Goal: Task Accomplishment & Management: Contribute content

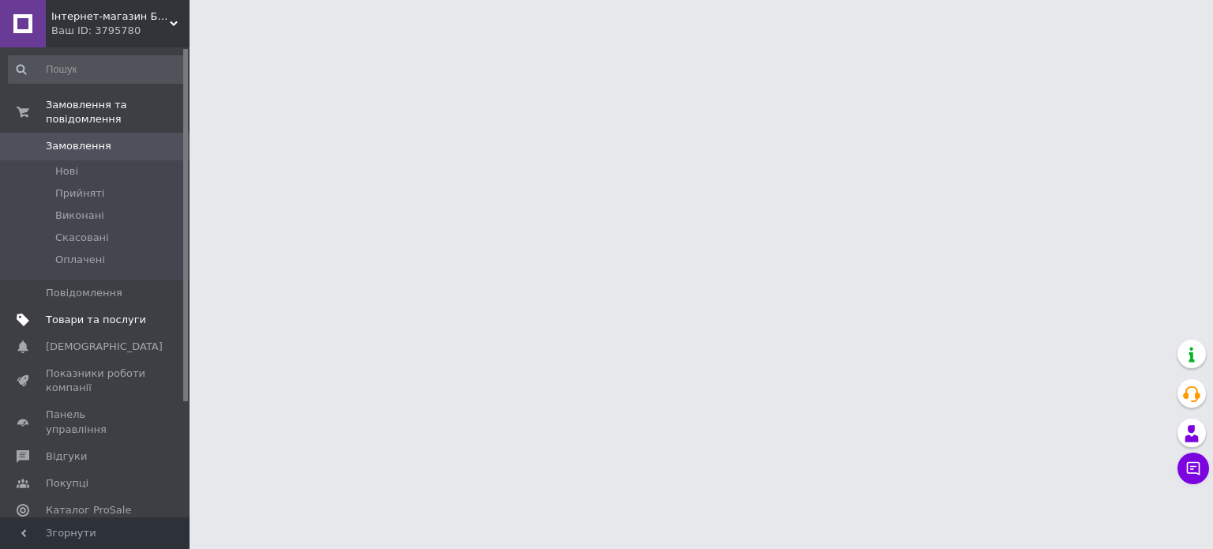
click at [92, 313] on span "Товари та послуги" at bounding box center [96, 320] width 100 height 14
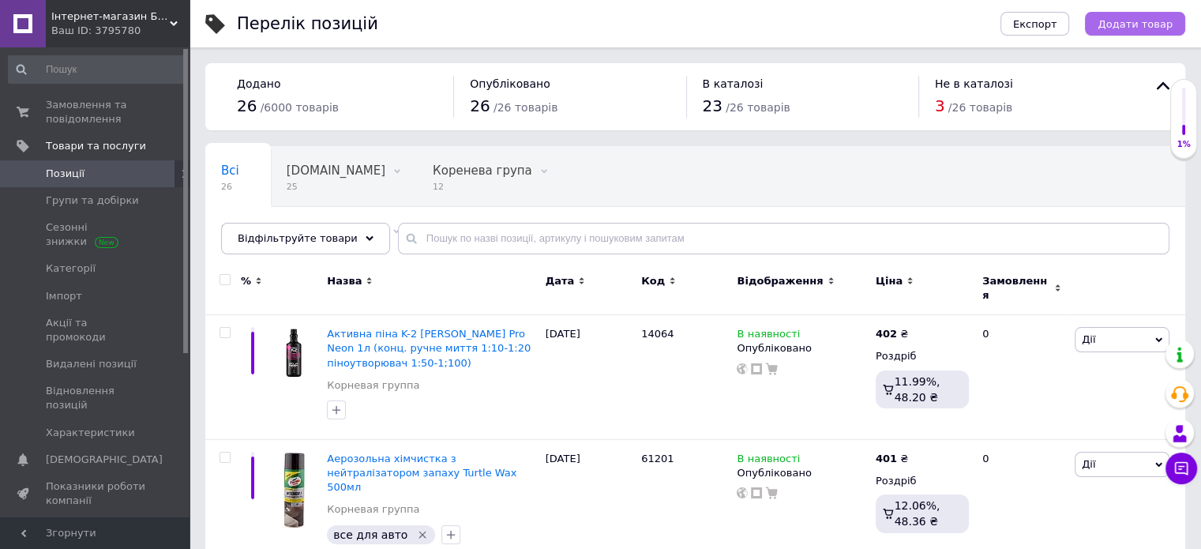
click at [1143, 24] on span "Додати товар" at bounding box center [1135, 24] width 75 height 12
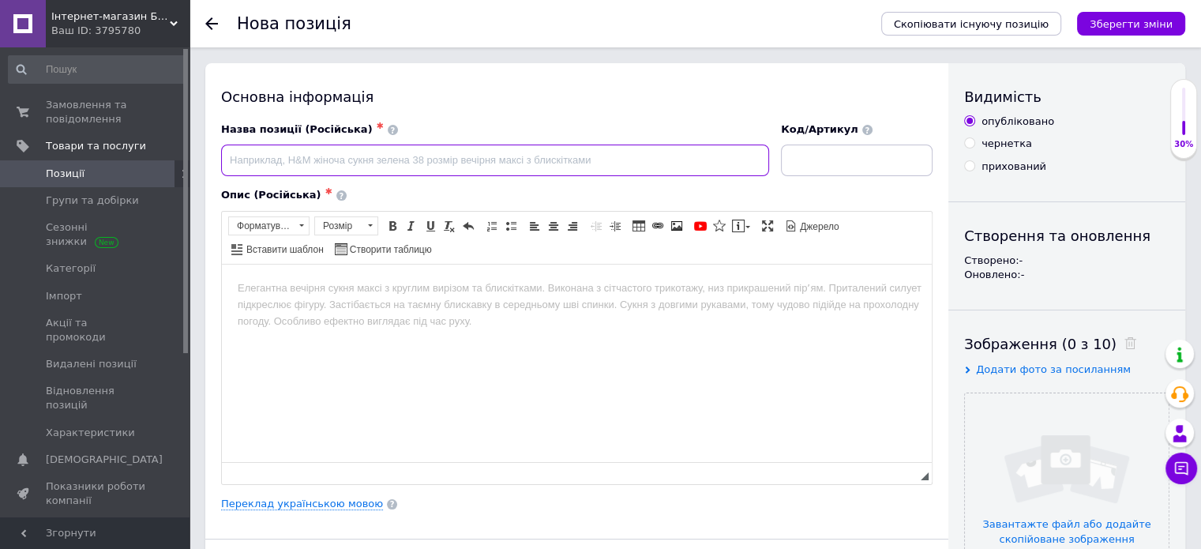
click at [550, 163] on input at bounding box center [495, 160] width 548 height 32
paste input "Колодки гальмівні передні Lanos-Sens GM (к-т.)"
type input "Колодки гальмівні передні Lanos-Sens GM (к-т.)"
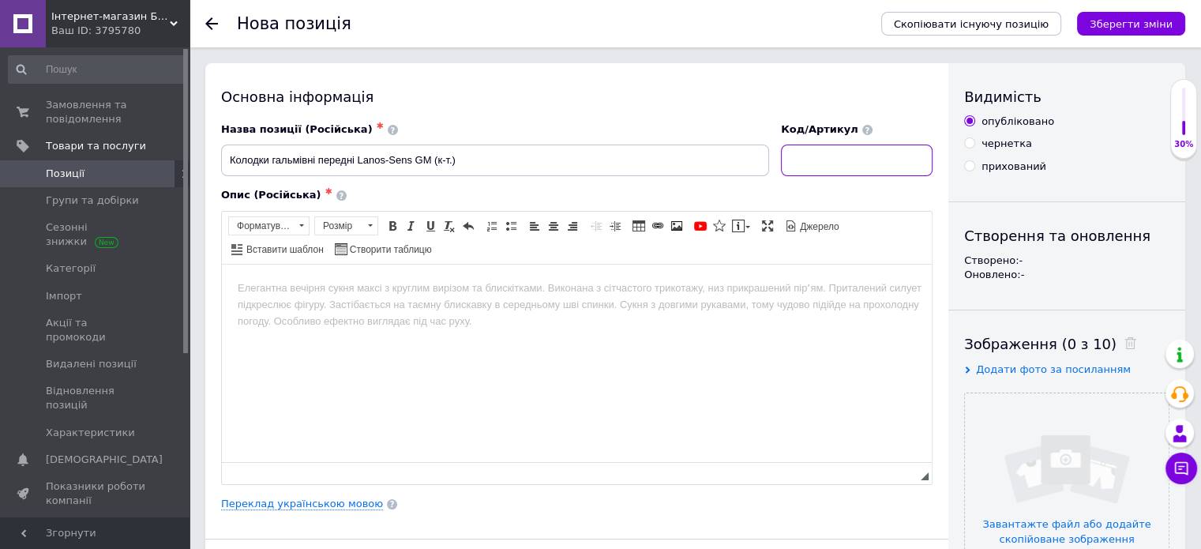
click at [884, 160] on input at bounding box center [857, 160] width 152 height 32
click at [839, 158] on input at bounding box center [857, 160] width 152 height 32
type input "17339"
click at [296, 287] on body "Редактор, 2CED7840-3D7F-4829-AE07-CC174BCCA640" at bounding box center [577, 288] width 678 height 17
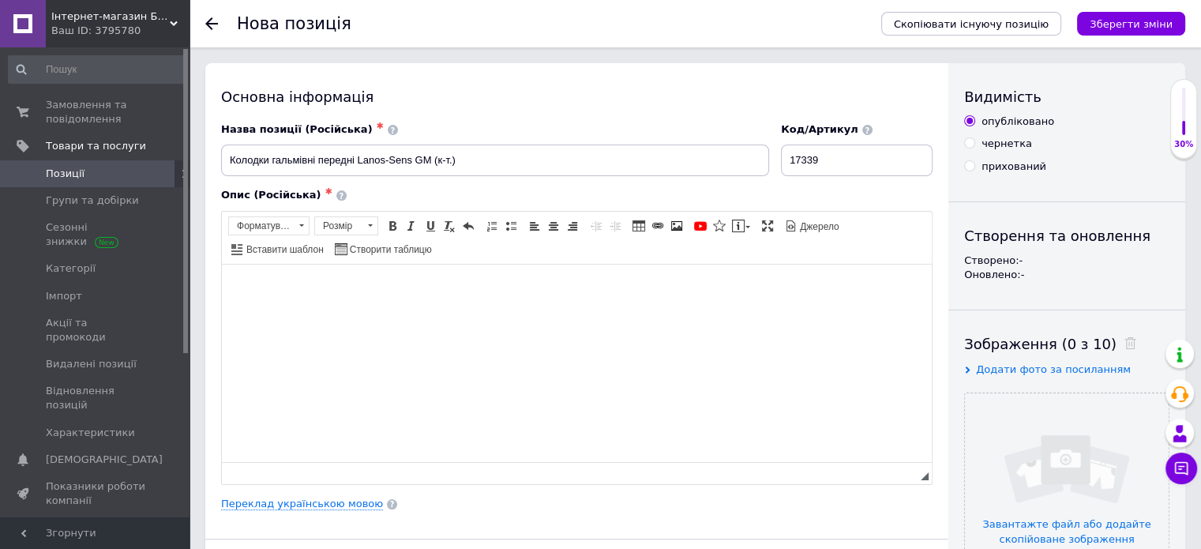
click at [433, 312] on html at bounding box center [577, 288] width 710 height 48
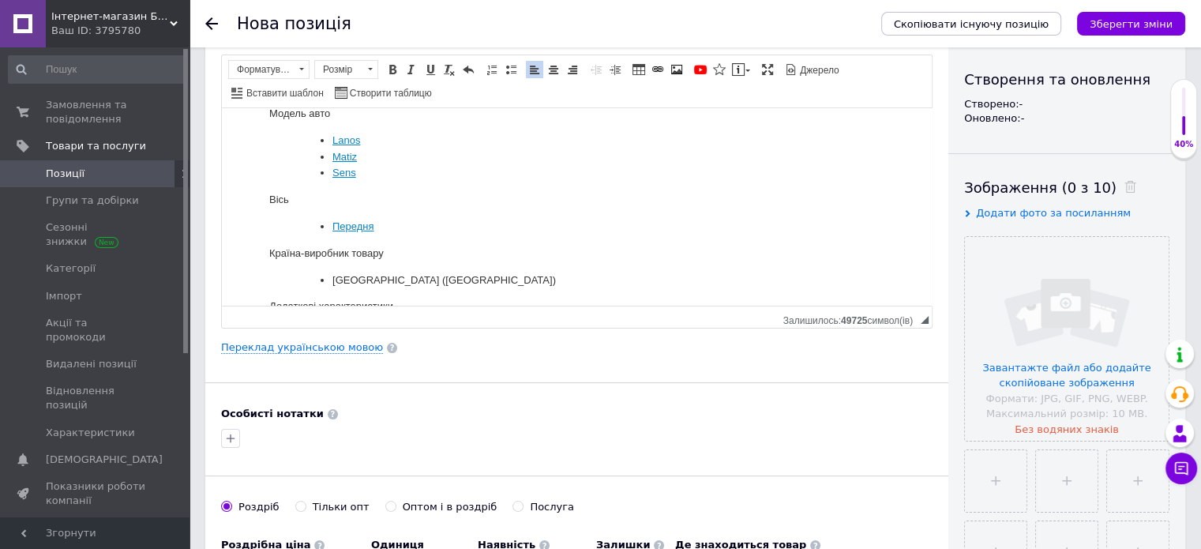
scroll to position [158, 0]
click at [338, 340] on link "Переклад українською мовою" at bounding box center [302, 346] width 162 height 13
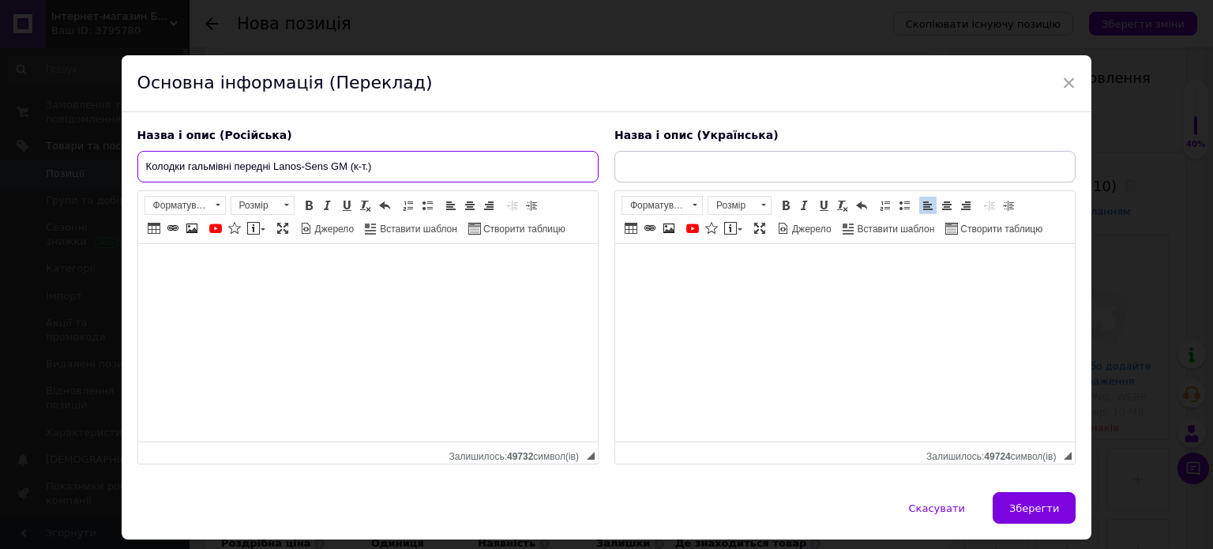
drag, startPoint x: 366, startPoint y: 167, endPoint x: 113, endPoint y: 173, distance: 253.5
click at [113, 173] on div "× Основна інформація (Переклад) Назва і опис (Російська) Колодки гальмівні пере…" at bounding box center [606, 274] width 1213 height 549
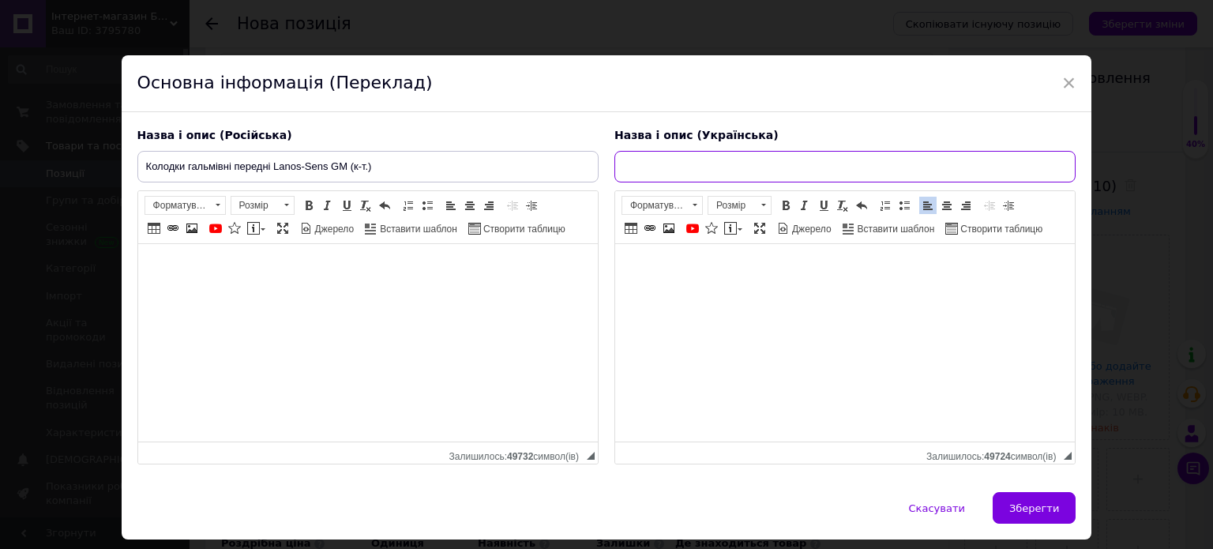
click at [671, 157] on input "text" at bounding box center [844, 167] width 461 height 32
paste input "Колодки гальмівні передні Lanos-Sens GM (к-т.)"
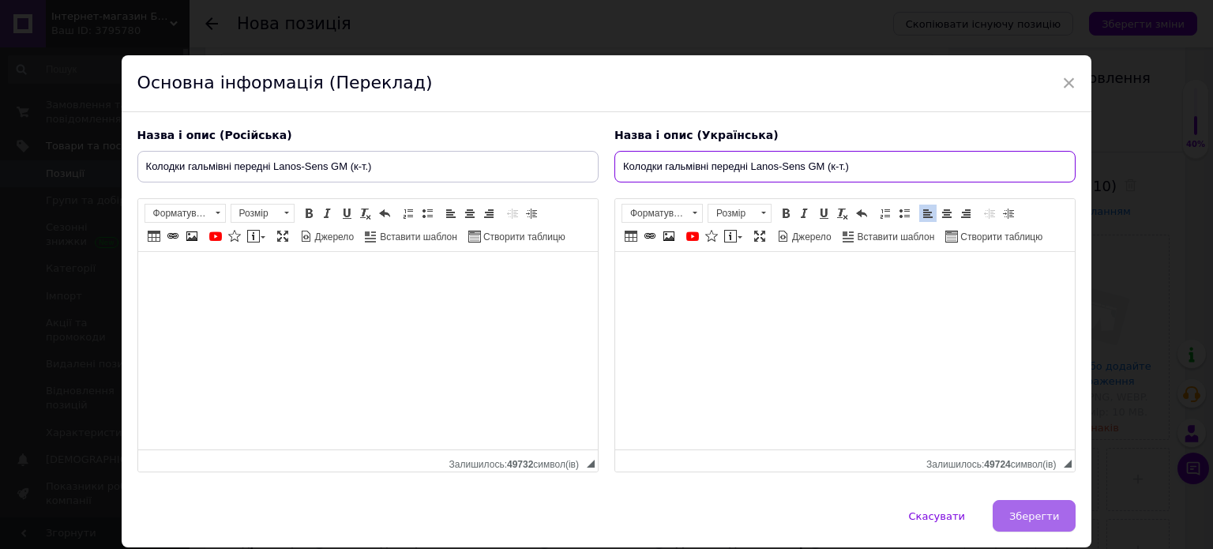
type input "Колодки гальмівні передні Lanos-Sens GM (к-т.)"
click at [999, 513] on button "Зберегти" at bounding box center [1034, 516] width 83 height 32
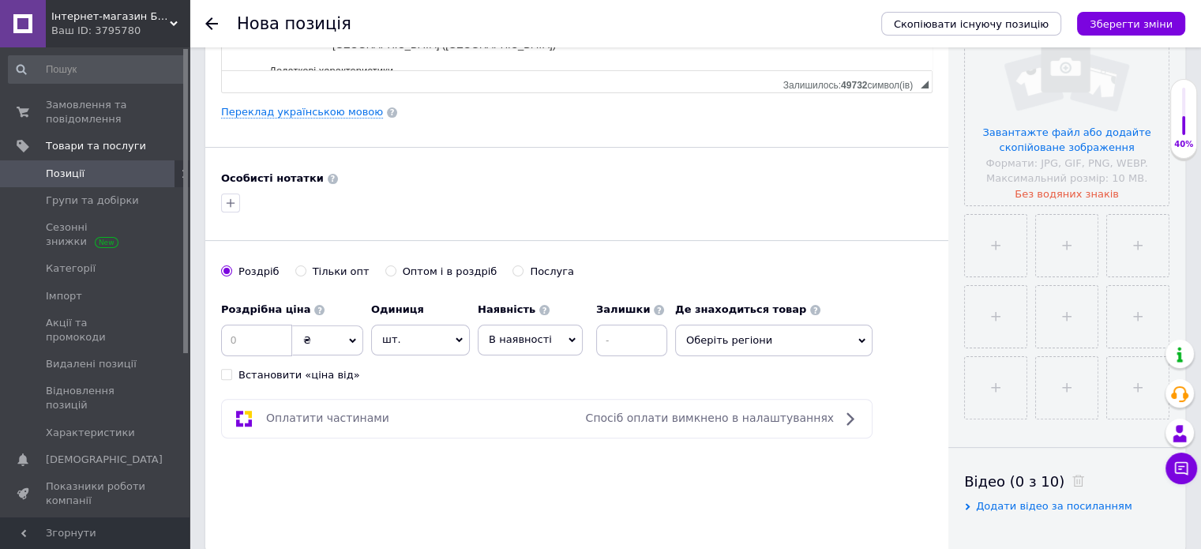
scroll to position [395, 0]
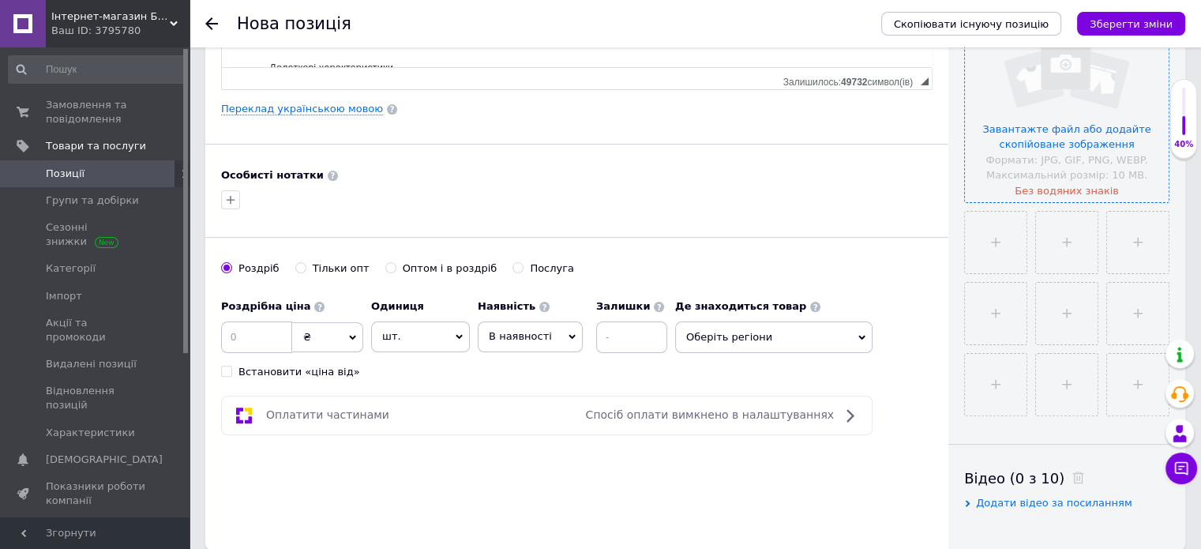
click at [1098, 134] on input "file" at bounding box center [1067, 100] width 204 height 204
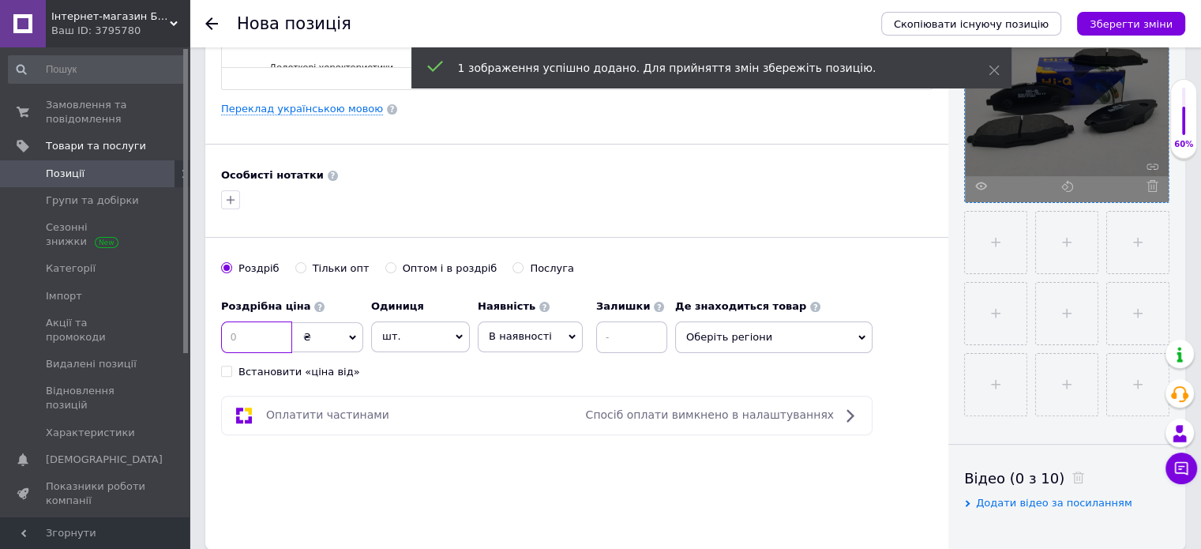
click at [274, 349] on input at bounding box center [256, 337] width 71 height 32
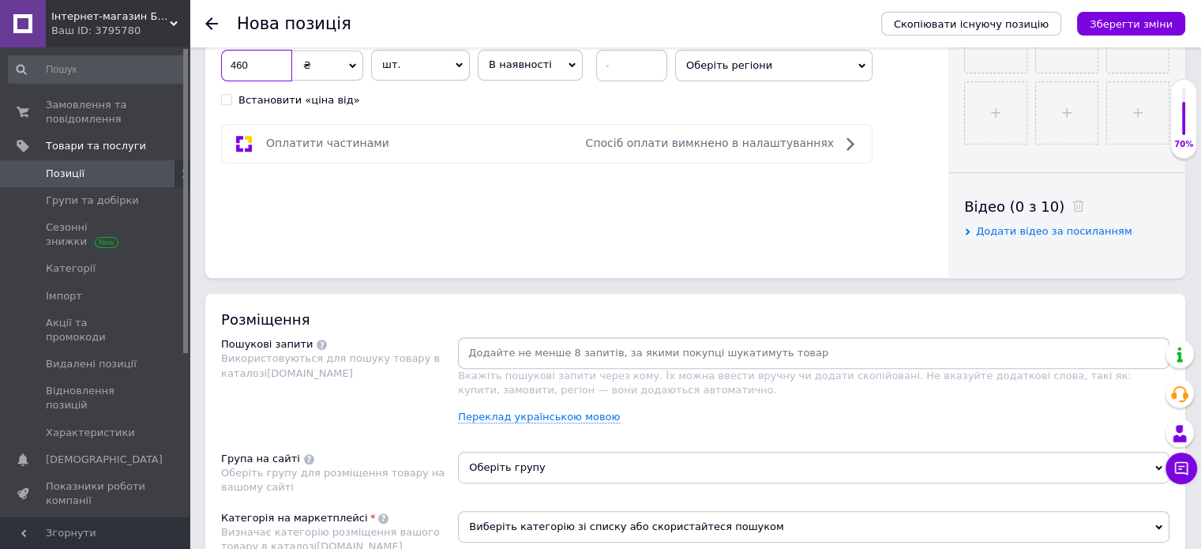
scroll to position [790, 0]
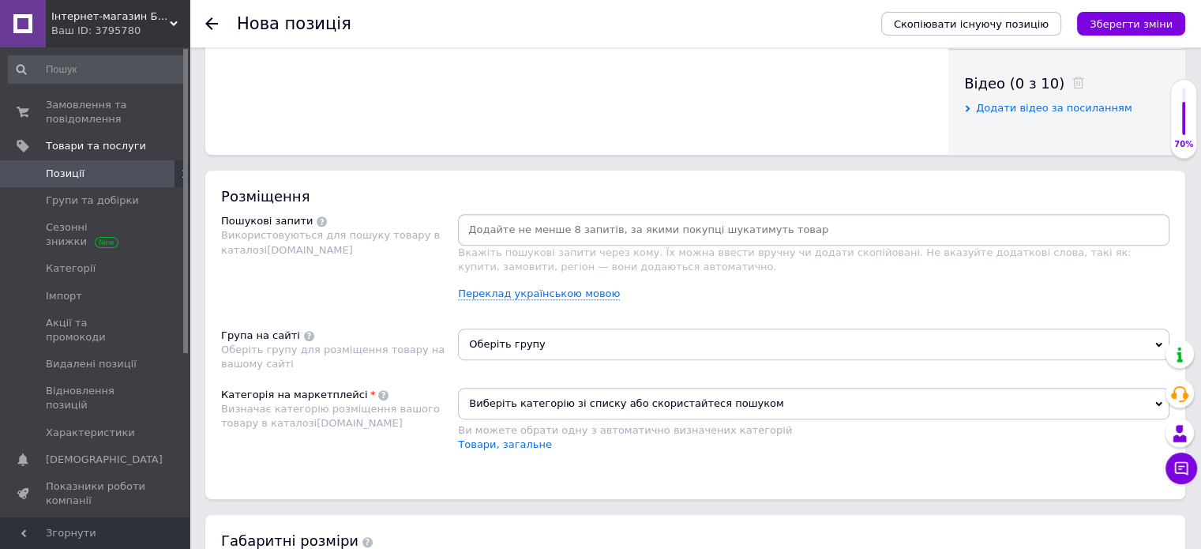
type input "460"
click at [565, 196] on div "Розміщення" at bounding box center [695, 196] width 948 height 20
click at [569, 225] on input at bounding box center [813, 230] width 705 height 24
paste input "Колодки гальмівні передні Lanos-Sens GM (к-т.)"
drag, startPoint x: 730, startPoint y: 227, endPoint x: 629, endPoint y: 234, distance: 101.3
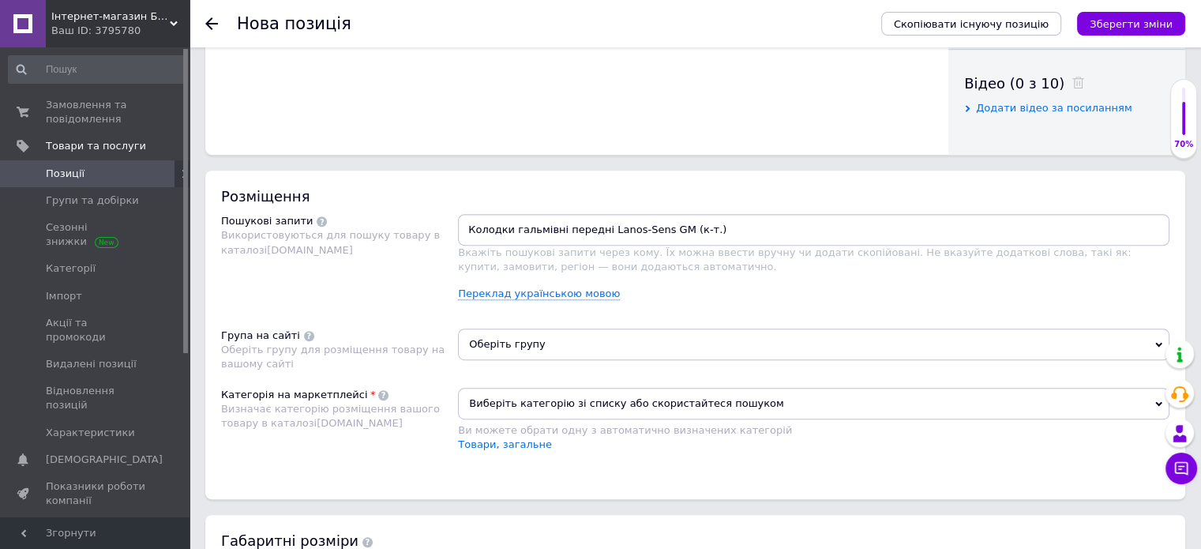
click at [629, 234] on input "Колодки гальмівні передні Lanos-Sens GM (к-т.)" at bounding box center [813, 230] width 705 height 24
type input "Колодки гальмівні передні [GEOGRAPHIC_DATA]"
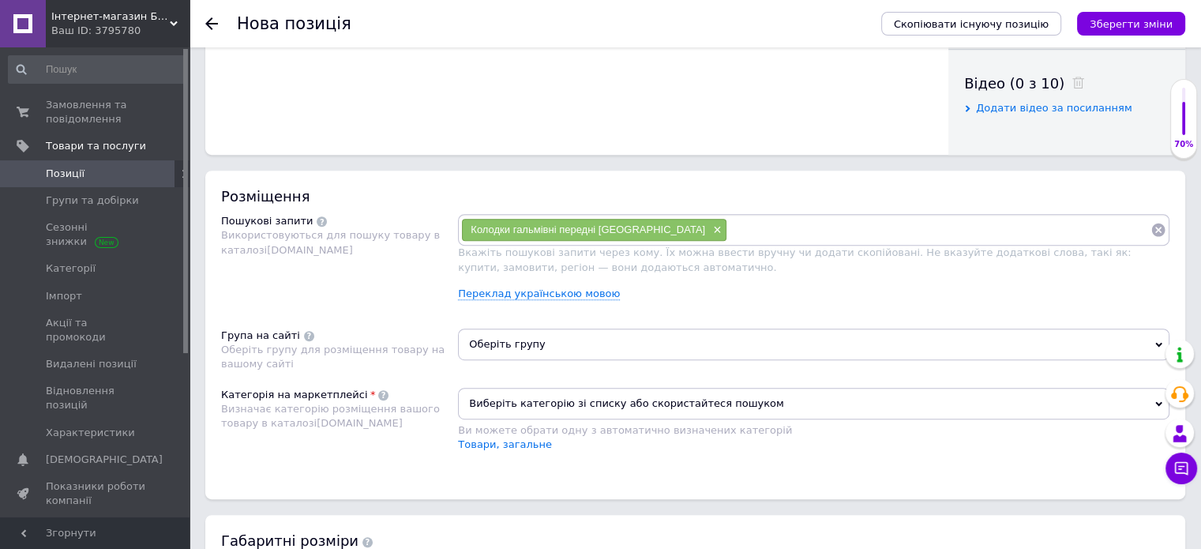
click at [727, 219] on input at bounding box center [938, 230] width 423 height 24
drag, startPoint x: 677, startPoint y: 230, endPoint x: 655, endPoint y: 220, distance: 24.8
click at [727, 220] on input at bounding box center [938, 230] width 423 height 24
click at [727, 223] on input at bounding box center [938, 230] width 423 height 24
paste input "Колодки гальмівні передні Lanos-Sens GM (к-т.)"
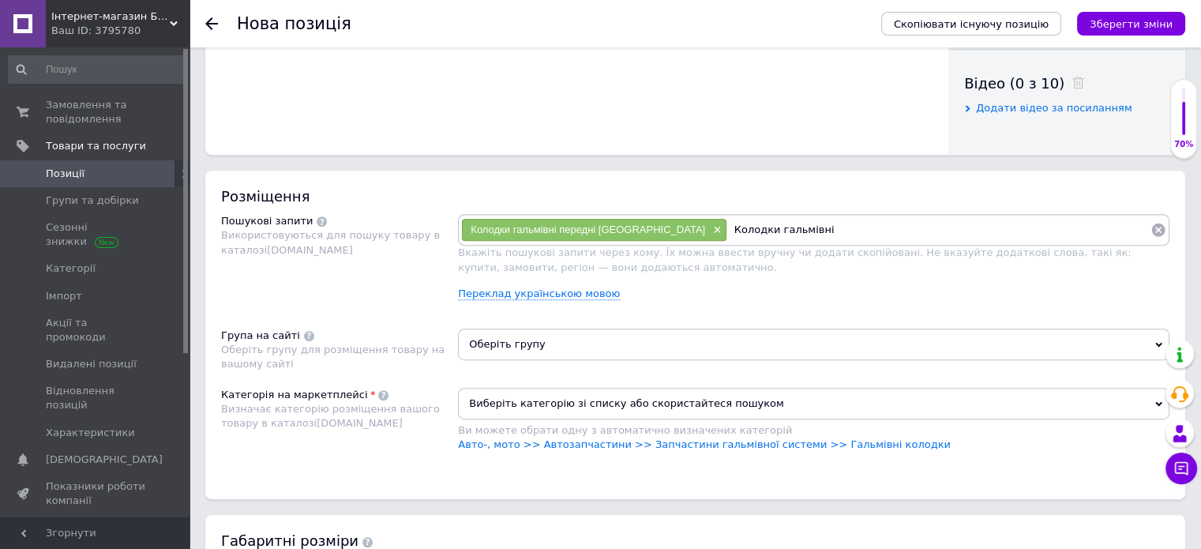
type input "Колодки гальмівні"
drag, startPoint x: 834, startPoint y: 242, endPoint x: 800, endPoint y: 227, distance: 37.4
click at [843, 227] on input at bounding box center [996, 230] width 307 height 24
paste input "Колодки гальмівні передні Lanos-Sens GM (к-т.)"
drag, startPoint x: 952, startPoint y: 230, endPoint x: 1212, endPoint y: 260, distance: 261.5
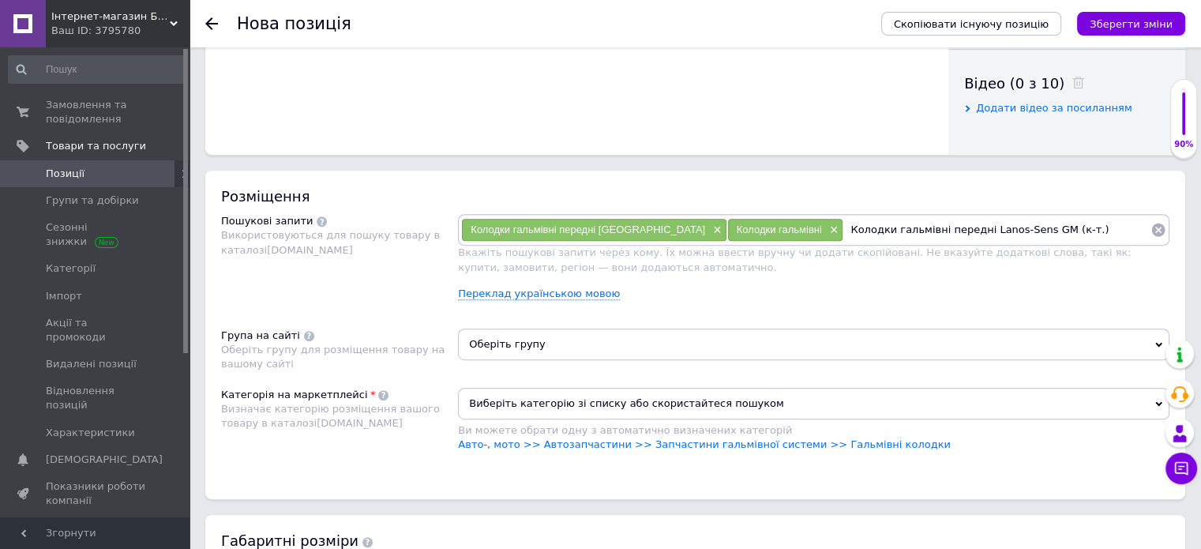
click at [1201, 255] on html "Інтернет-магазин Бімбер Ваш ID: 3795780 Сайт Інтернет-магазин [PERSON_NAME] пок…" at bounding box center [600, 8] width 1201 height 1596
type input "Колодки гальмівні передні Lanos-Sens"
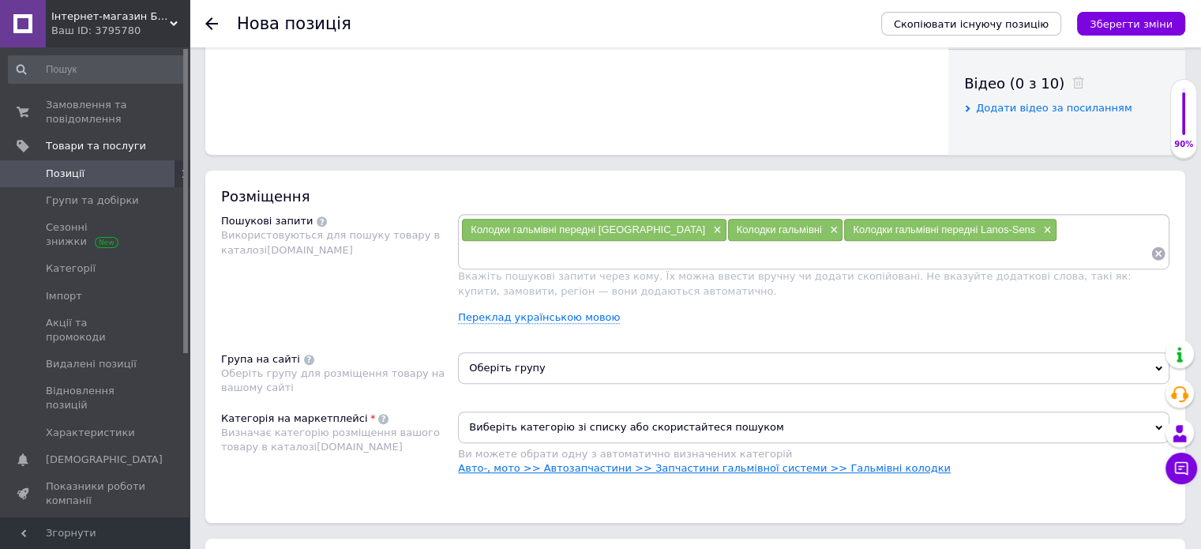
click at [837, 468] on link "Авто-, мото >> Автозапчастини >> Запчастини гальмівної системи >> Гальмівні кол…" at bounding box center [704, 468] width 493 height 12
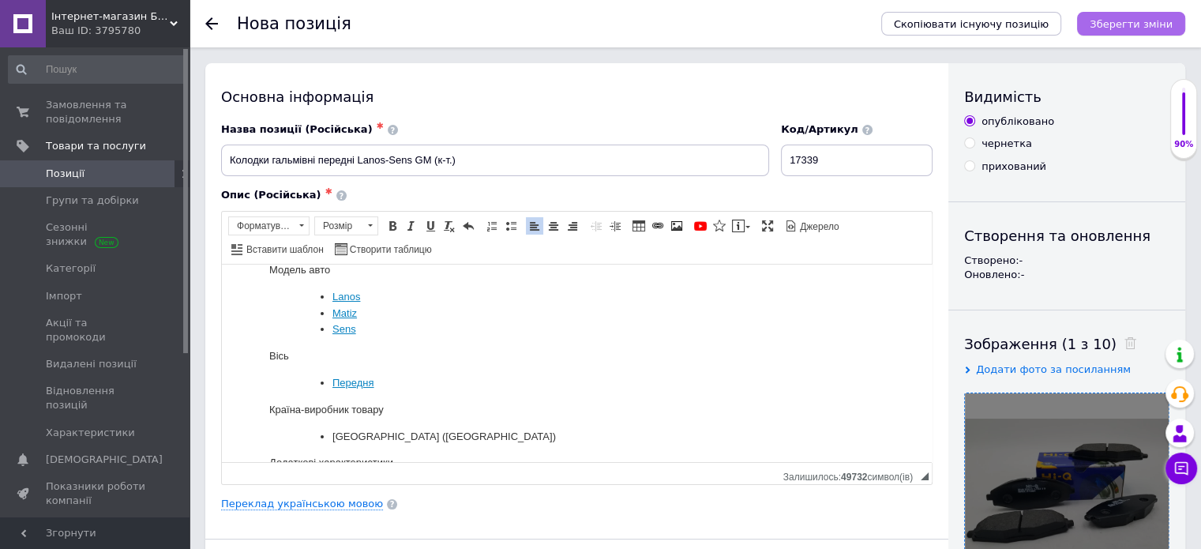
click at [1134, 32] on button "Зберегти зміни" at bounding box center [1131, 24] width 108 height 24
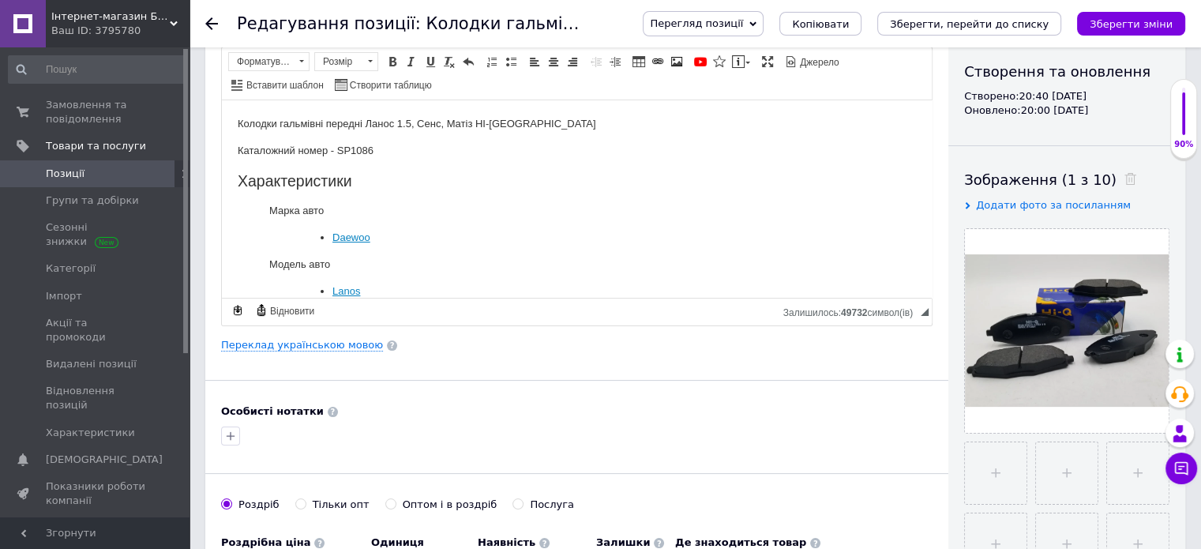
scroll to position [237, 0]
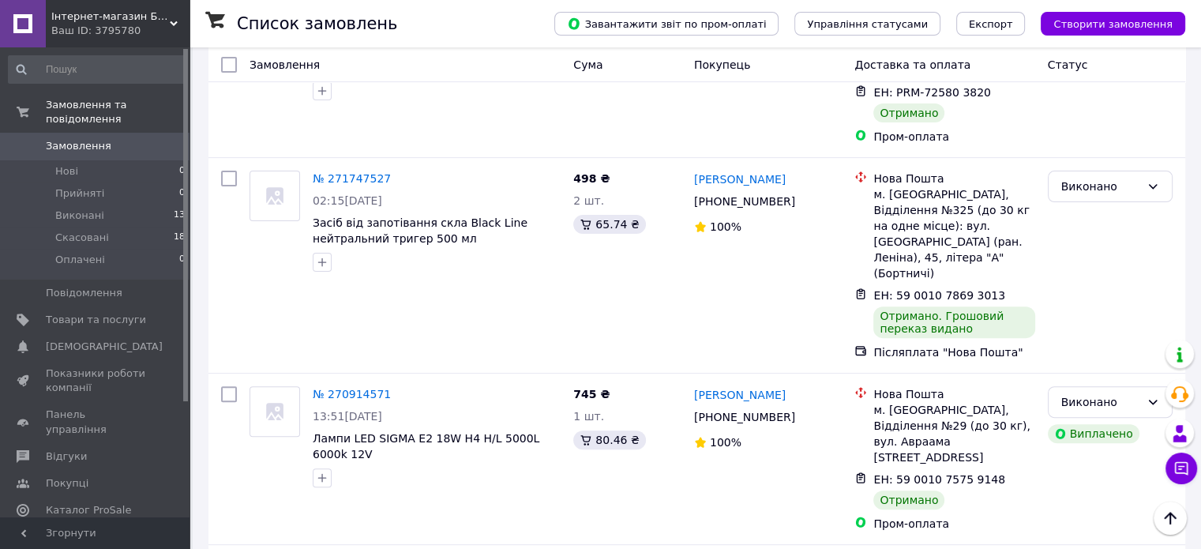
scroll to position [411, 0]
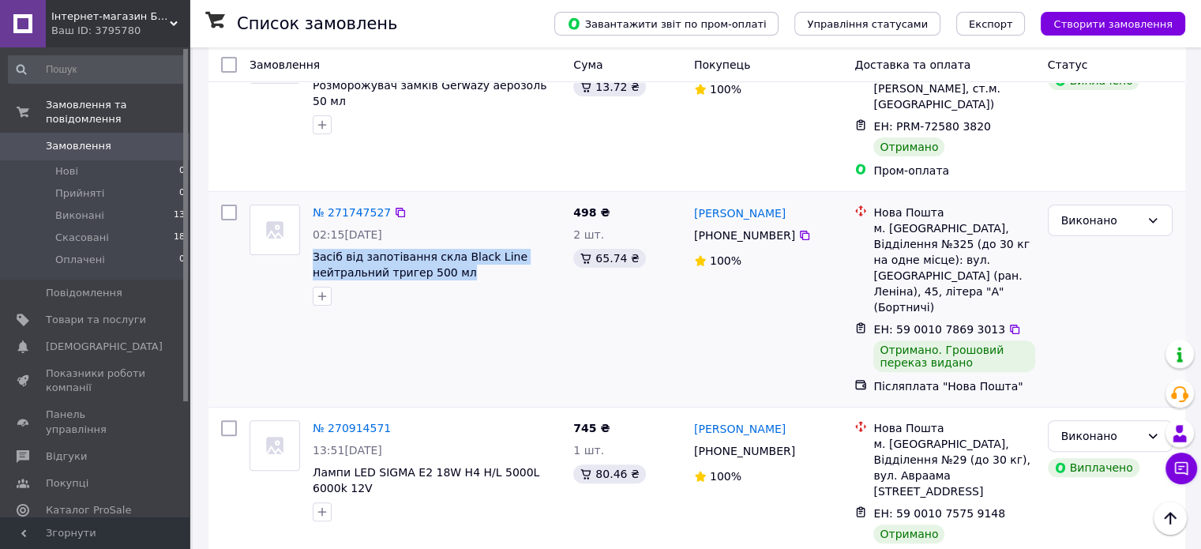
drag, startPoint x: 470, startPoint y: 241, endPoint x: 311, endPoint y: 229, distance: 159.1
click at [311, 229] on div "№ 271747527 02:15[DATE] Засіб від запотівання скла Black Line нейтральний триге…" at bounding box center [436, 255] width 261 height 114
copy span "Засіб від запотівання скла Black Line нейтральний тригер 500 мл"
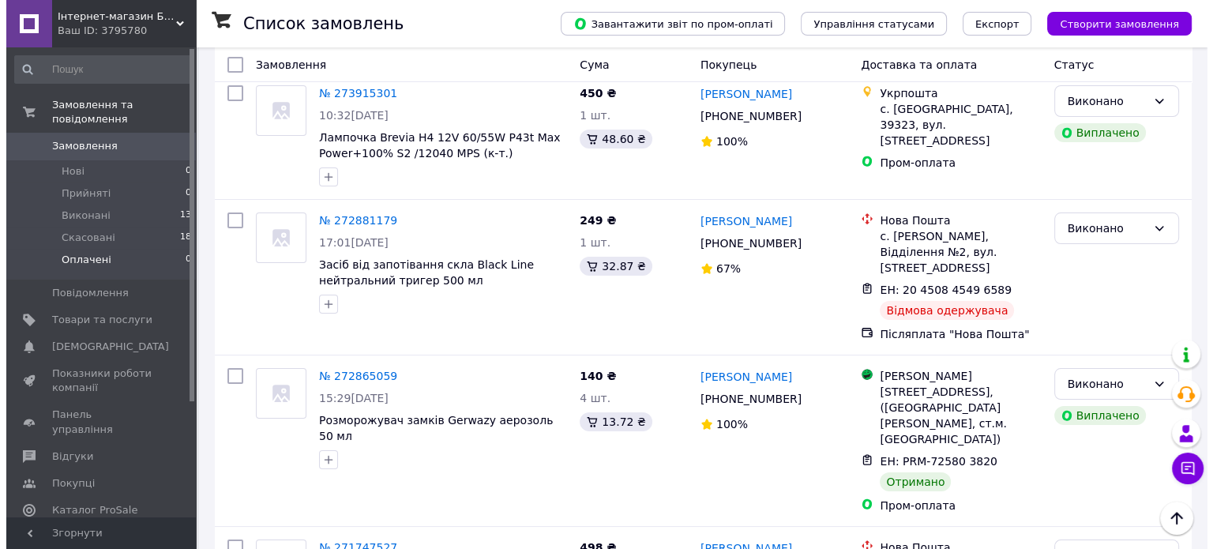
scroll to position [0, 0]
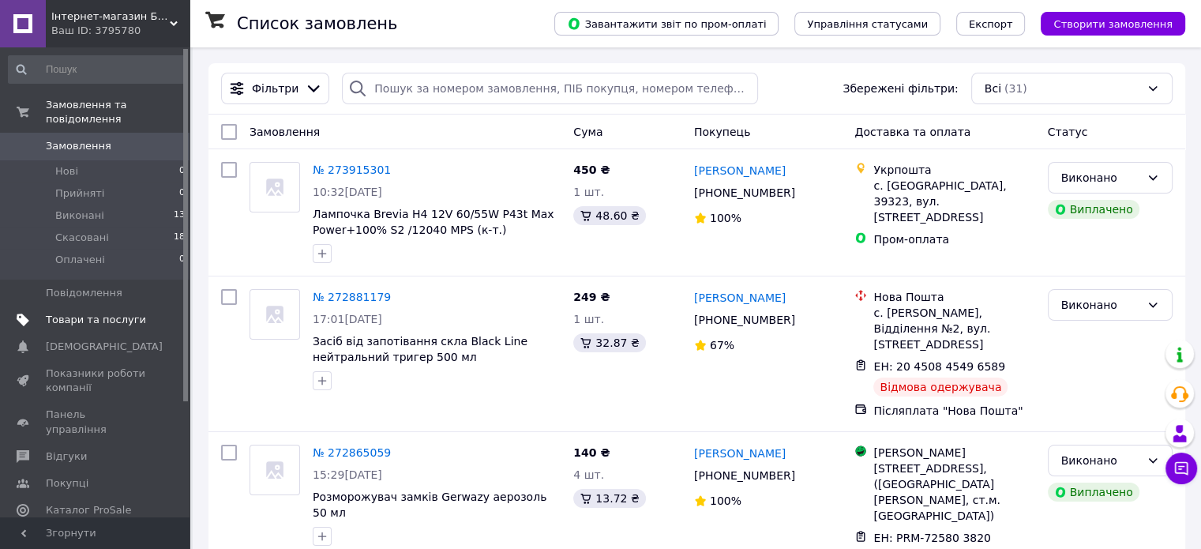
click at [51, 314] on link "Товари та послуги" at bounding box center [97, 319] width 194 height 27
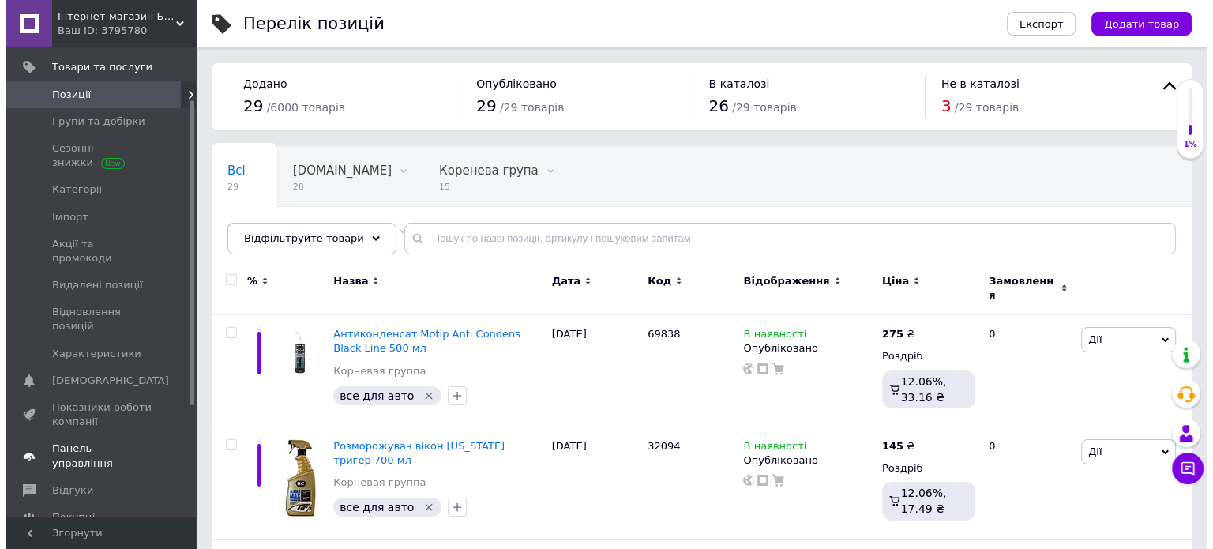
scroll to position [158, 0]
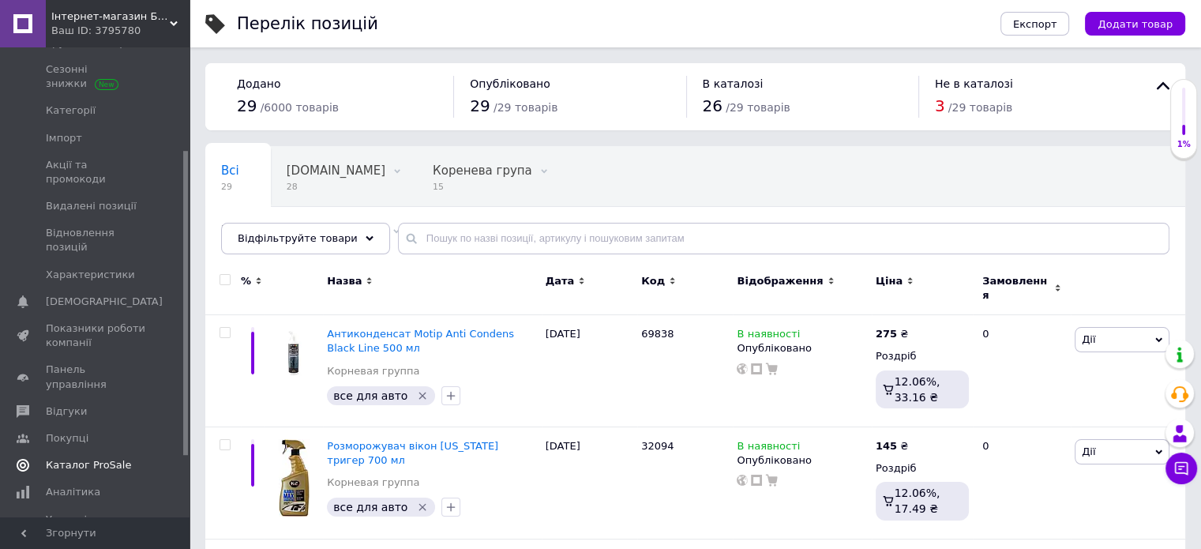
click at [85, 458] on span "Каталог ProSale" at bounding box center [88, 465] width 85 height 14
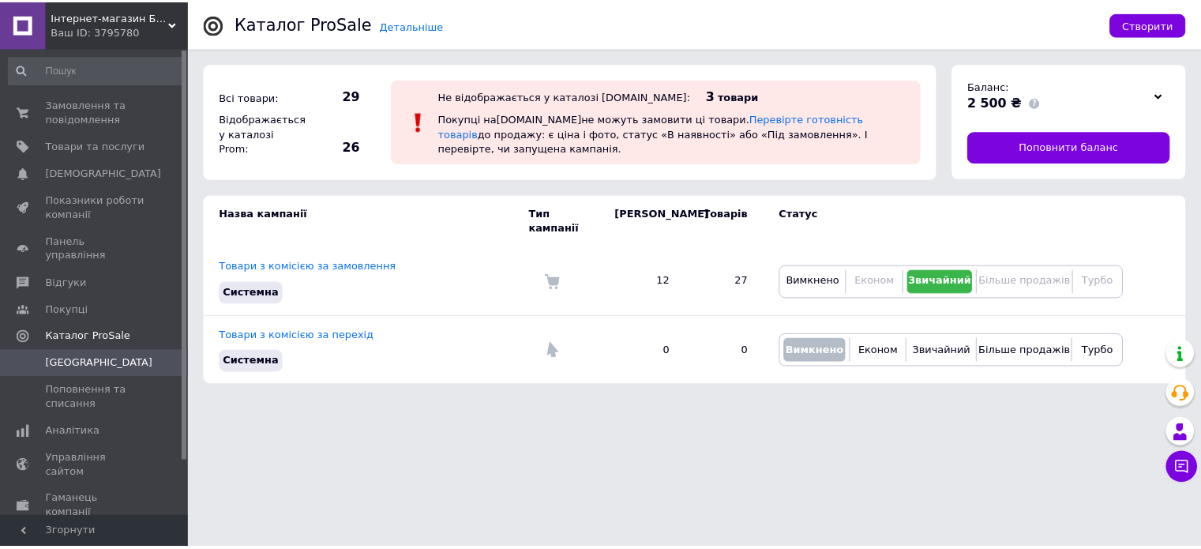
scroll to position [63, 0]
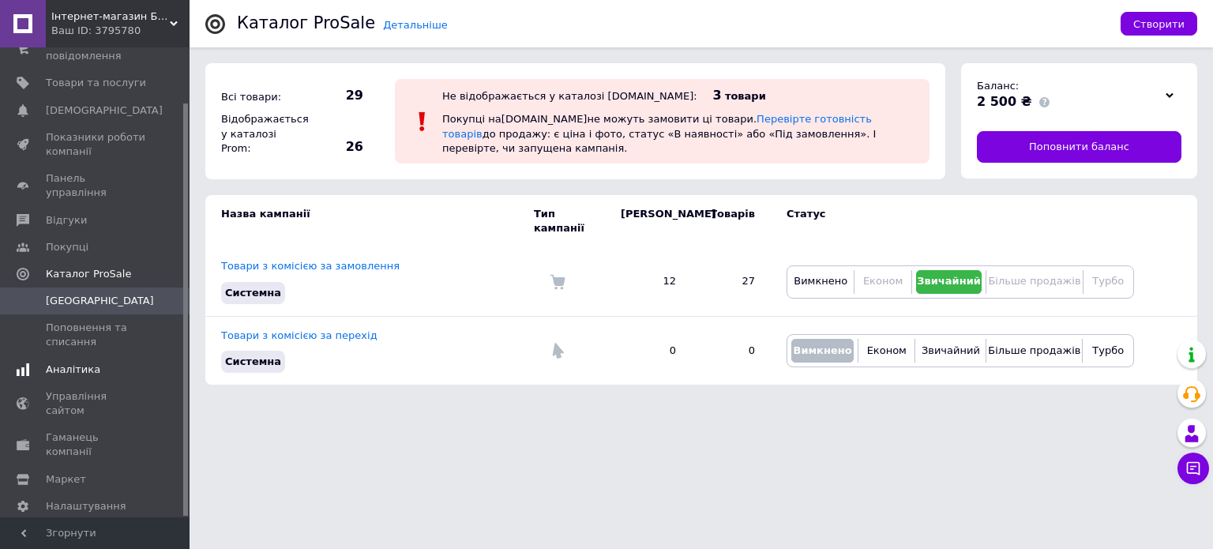
click at [79, 362] on span "Аналітика" at bounding box center [73, 369] width 54 height 14
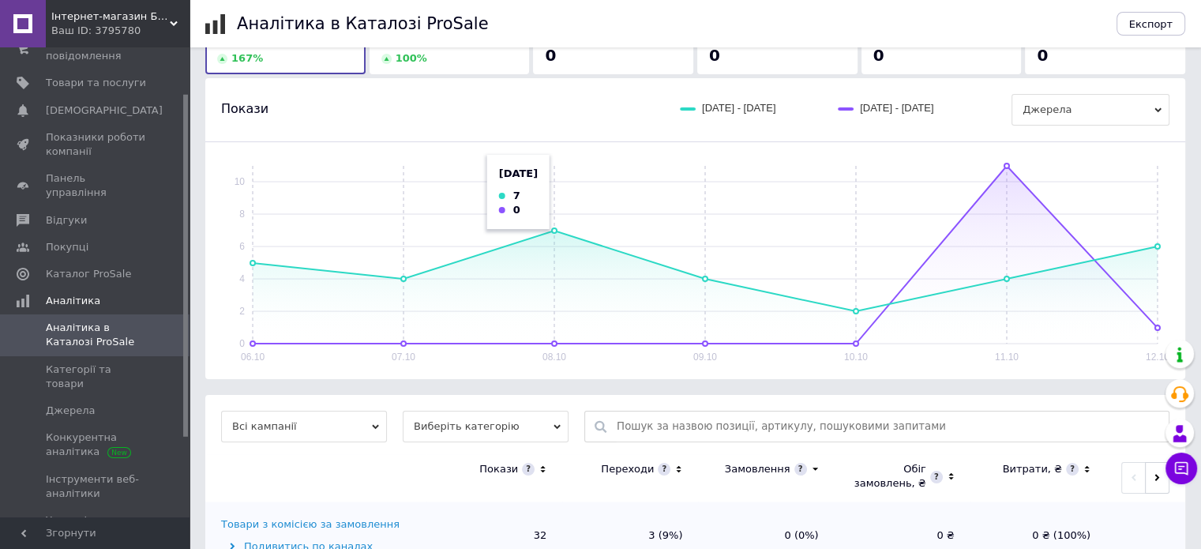
scroll to position [111, 0]
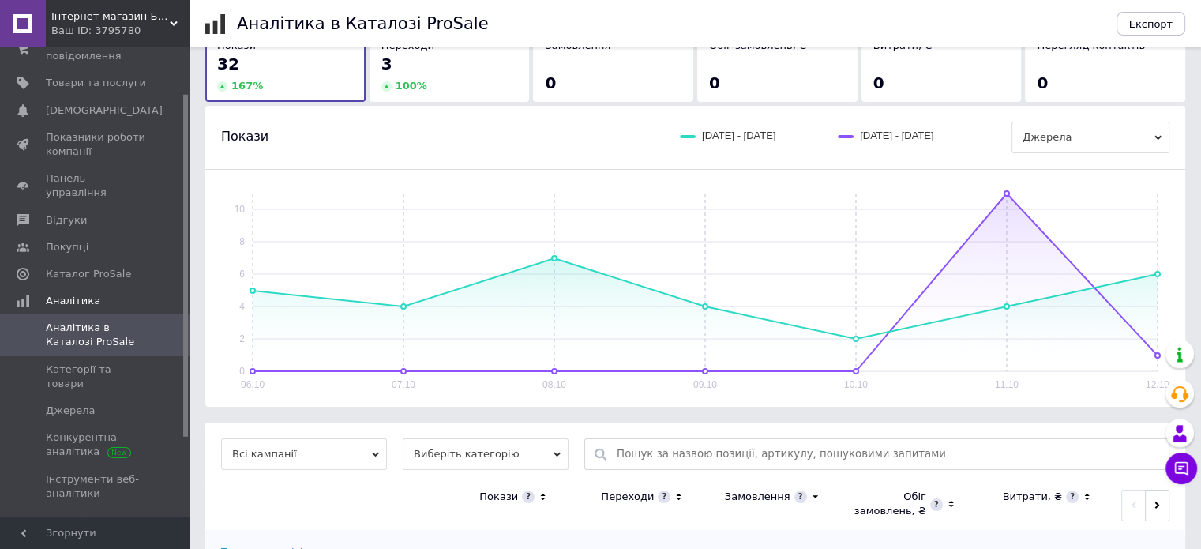
click at [457, 94] on div "Переходи 3 100 %" at bounding box center [450, 66] width 160 height 70
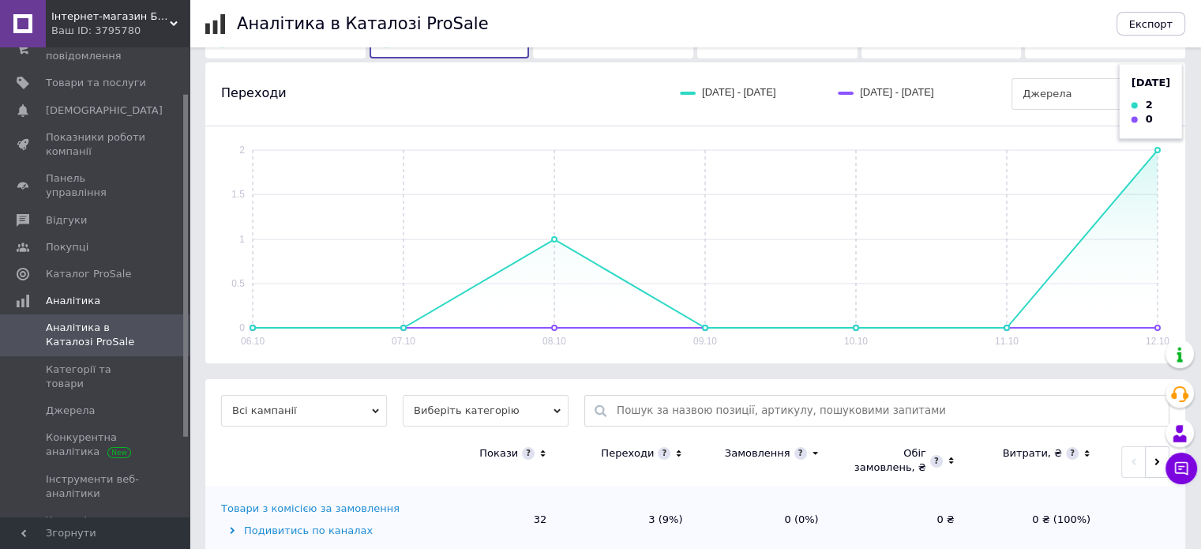
scroll to position [190, 0]
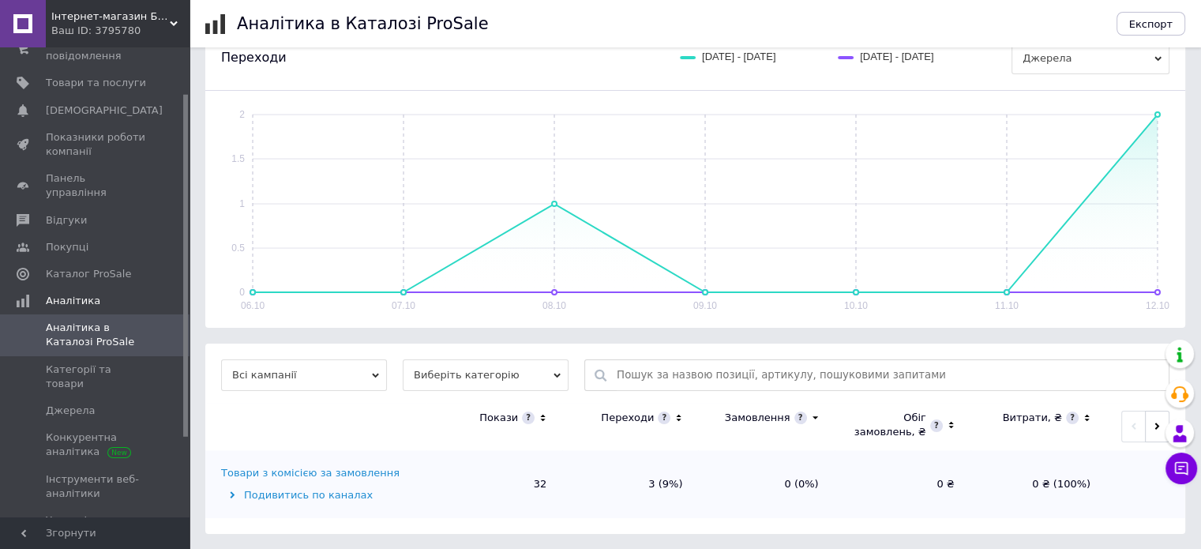
click at [291, 490] on div "Подивитись по каналах" at bounding box center [321, 495] width 201 height 14
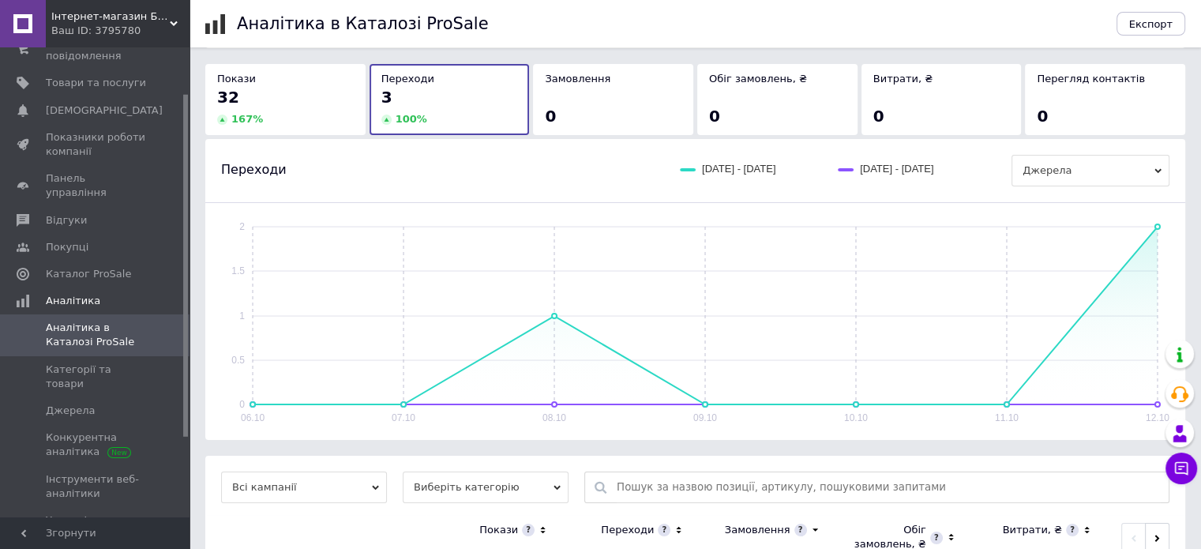
scroll to position [236, 0]
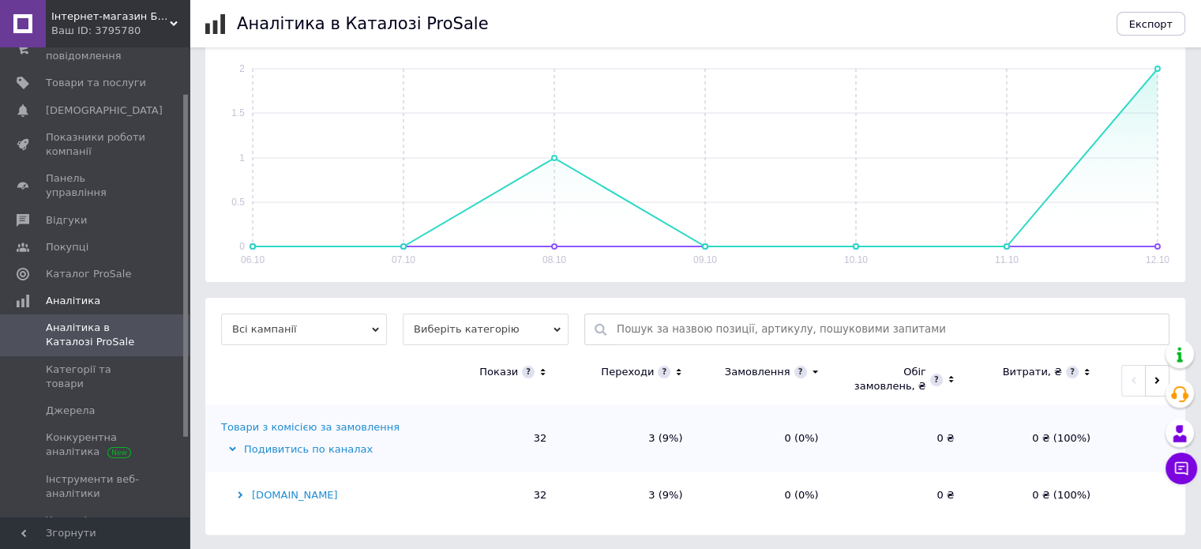
click at [308, 340] on span "Всі кампанії" at bounding box center [304, 329] width 166 height 32
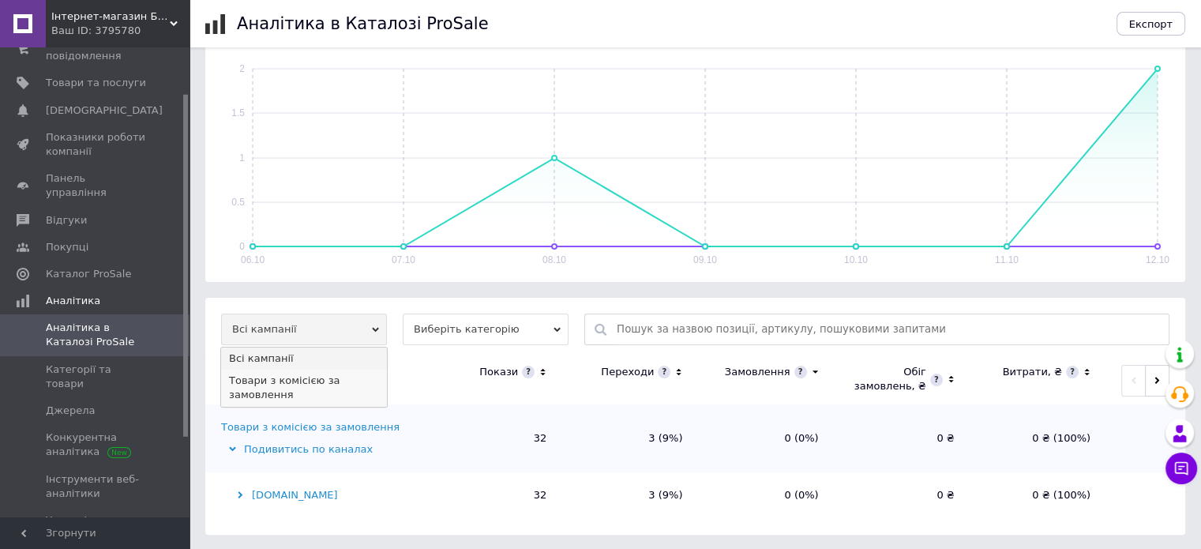
click at [301, 381] on li "Товари з комісією за замовлення" at bounding box center [304, 388] width 166 height 36
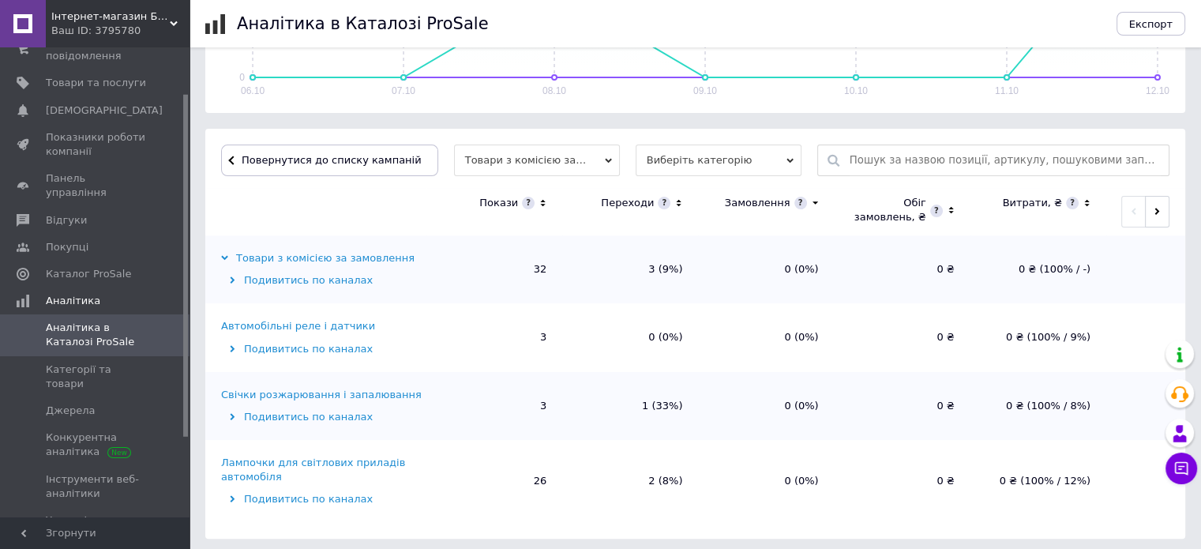
scroll to position [409, 0]
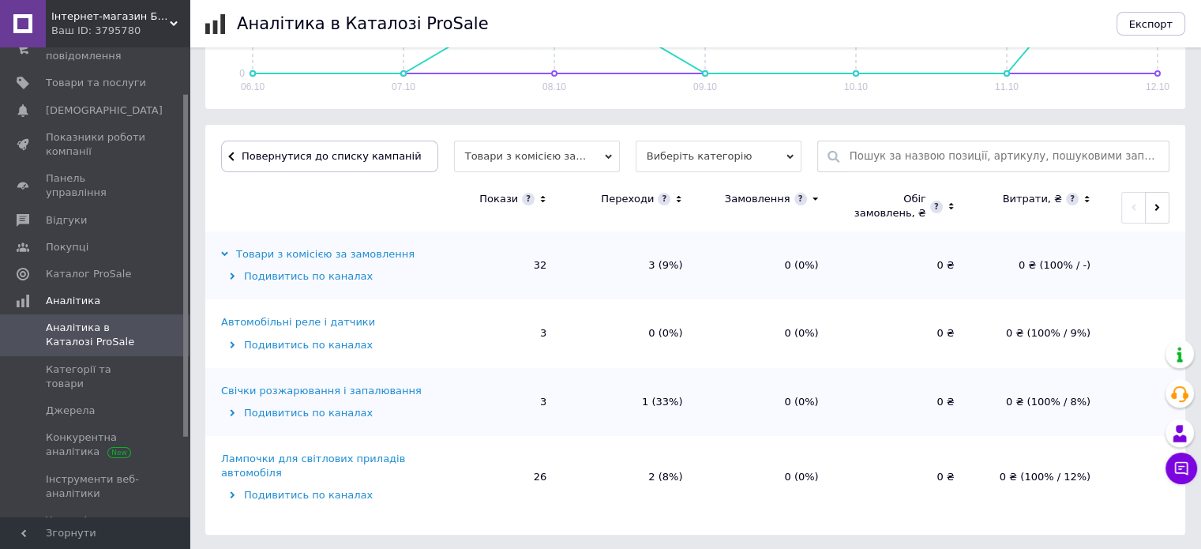
click at [233, 495] on icon at bounding box center [232, 495] width 5 height 7
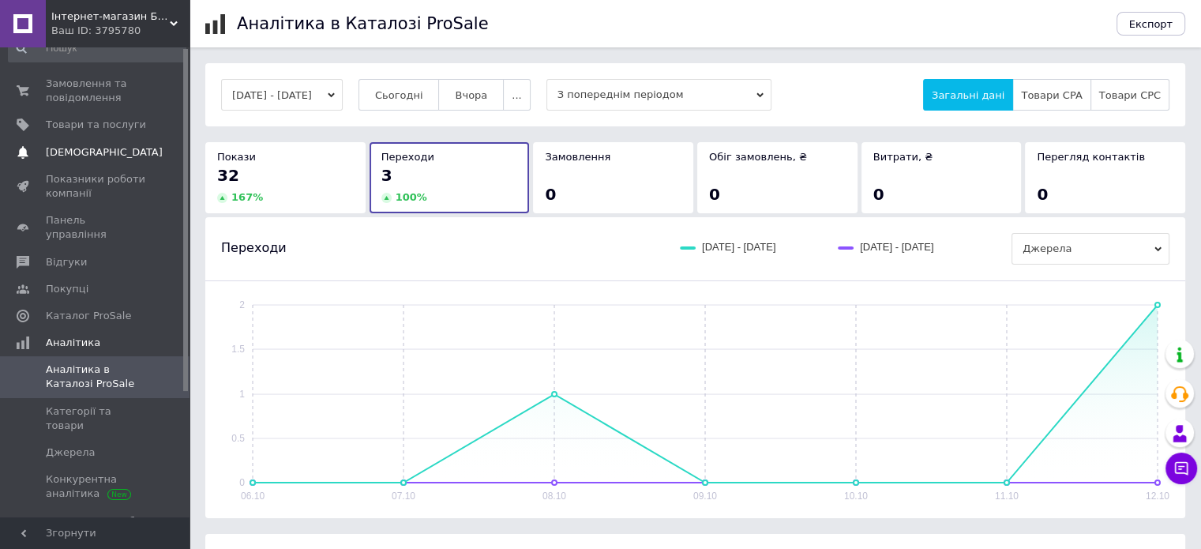
scroll to position [0, 0]
